Goal: Browse casually: Explore the website without a specific task or goal

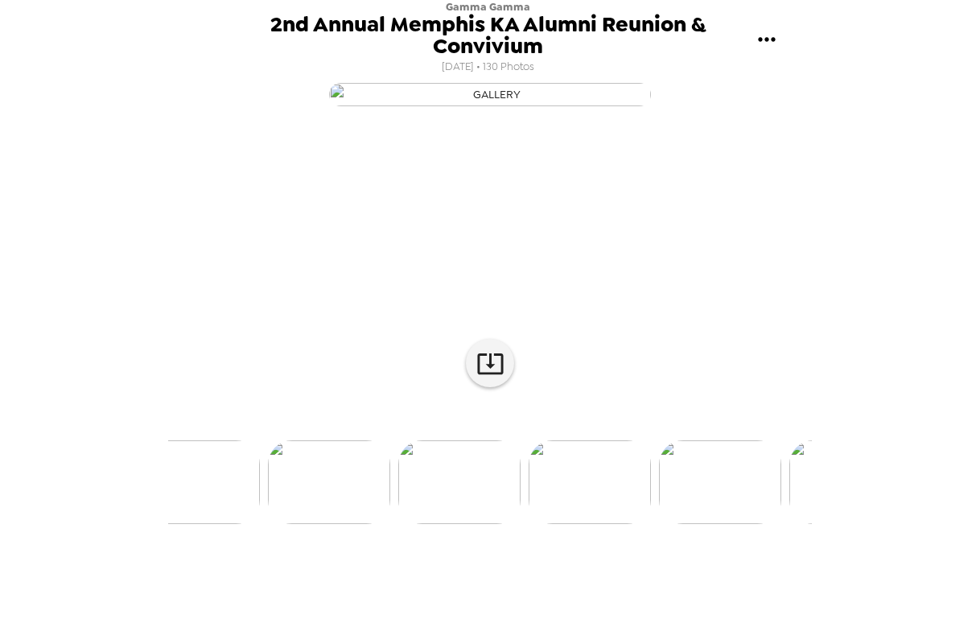
scroll to position [0, 2966]
click at [700, 524] on img at bounding box center [670, 482] width 122 height 84
click at [646, 524] on img at bounding box center [622, 482] width 122 height 84
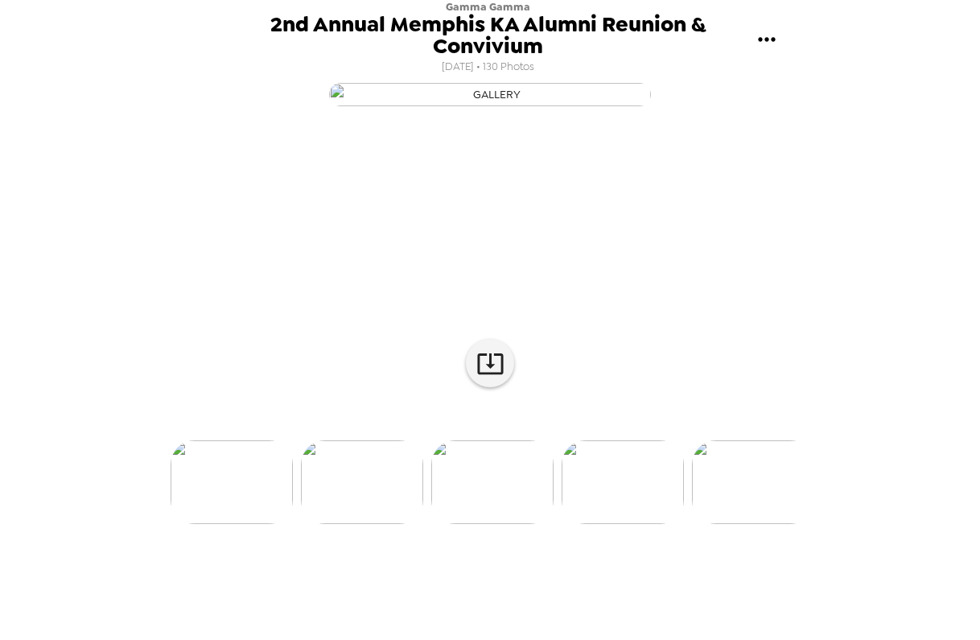
click at [648, 524] on img at bounding box center [623, 482] width 122 height 84
click at [642, 524] on img at bounding box center [623, 482] width 122 height 84
click at [658, 524] on img at bounding box center [623, 482] width 122 height 84
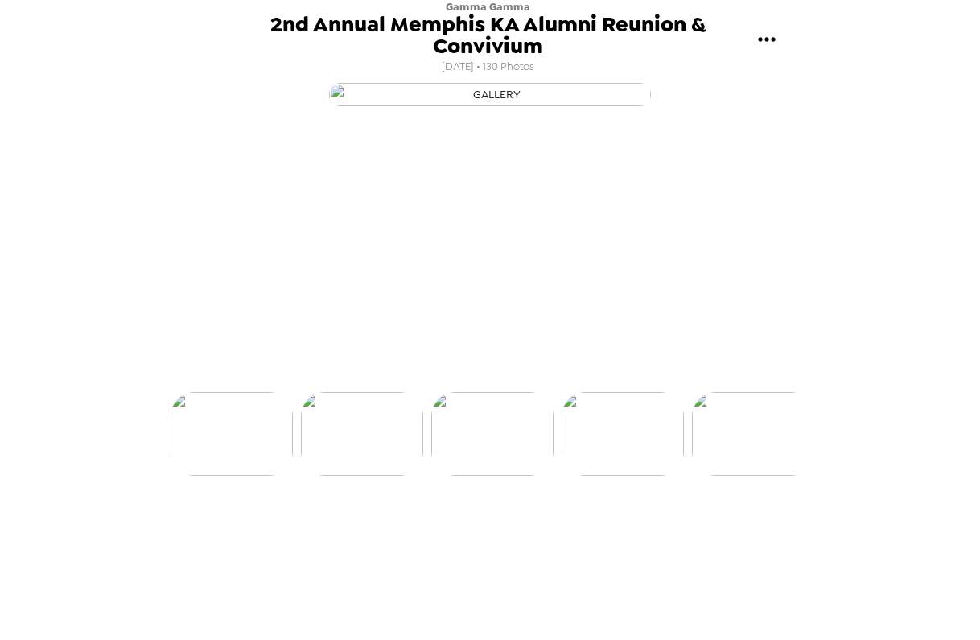
scroll to position [0, 3910]
click at [708, 524] on img at bounding box center [753, 482] width 122 height 84
click at [757, 524] on img at bounding box center [753, 482] width 122 height 84
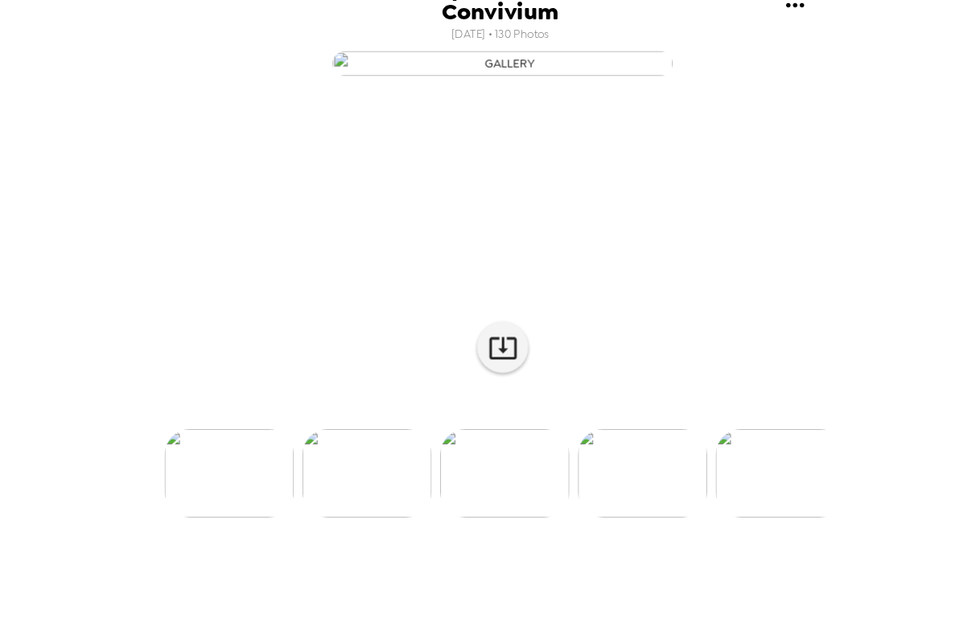
scroll to position [0, 0]
click at [476, 524] on img at bounding box center [469, 482] width 122 height 84
click at [554, 106] on img "button" at bounding box center [490, 94] width 322 height 23
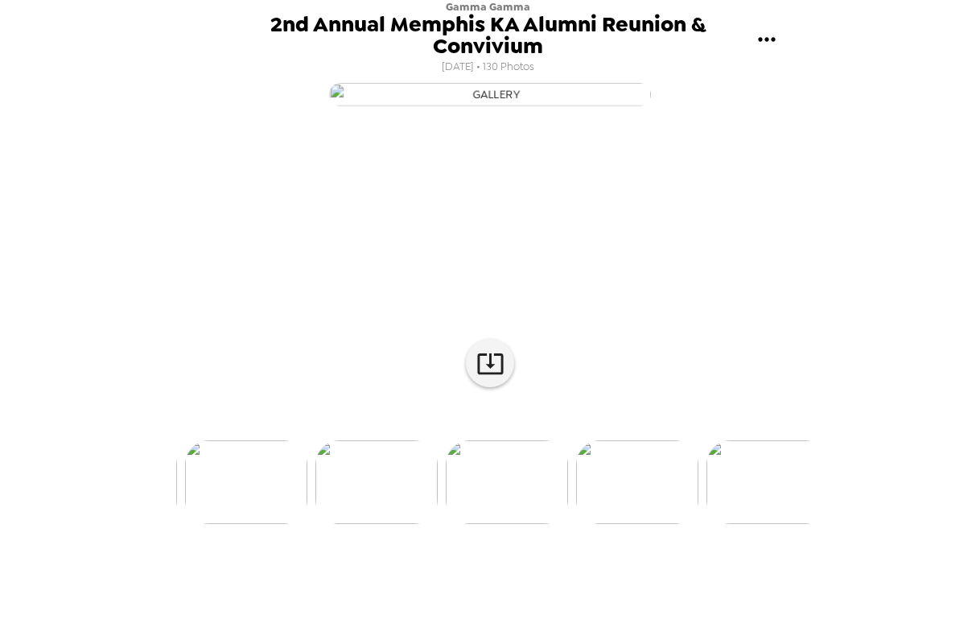
scroll to position [0, 0]
click at [652, 524] on img at bounding box center [602, 482] width 122 height 84
click at [637, 524] on img at bounding box center [626, 482] width 122 height 84
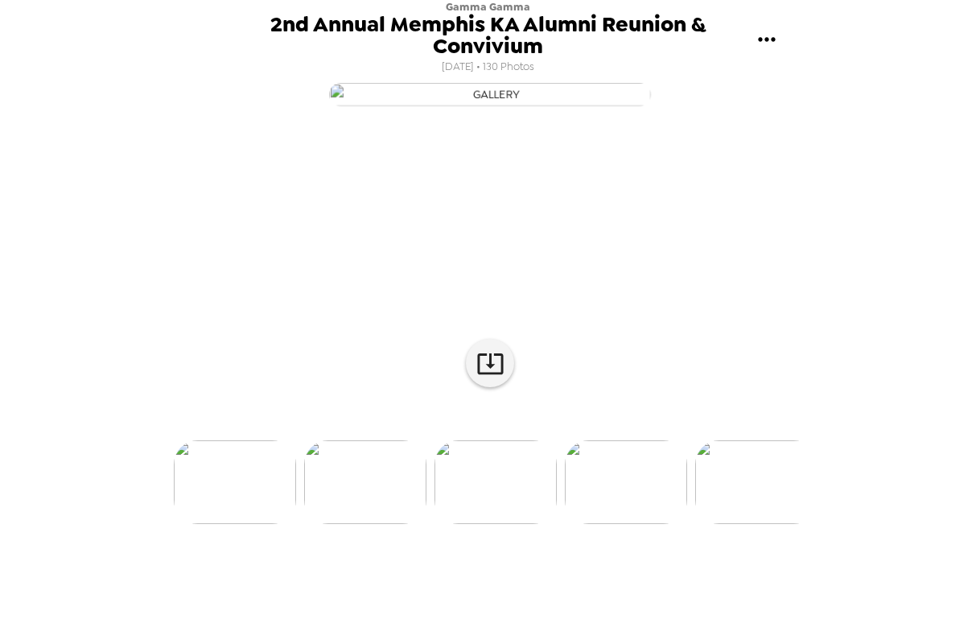
click at [754, 524] on img at bounding box center [756, 482] width 122 height 84
click at [673, 524] on img at bounding box center [692, 482] width 122 height 84
